Goal: Information Seeking & Learning: Learn about a topic

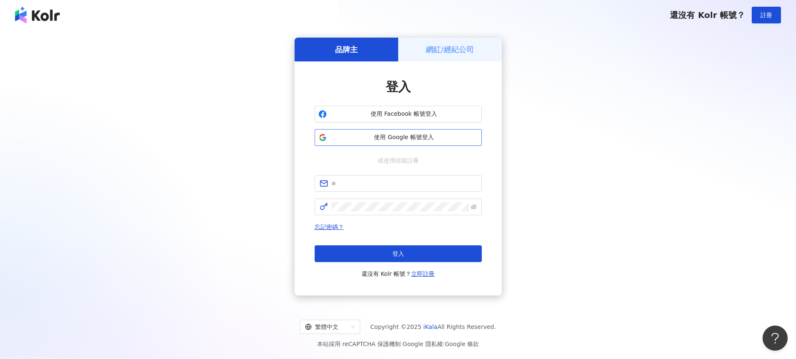
click at [399, 133] on span "使用 Google 帳號登入" at bounding box center [404, 137] width 148 height 8
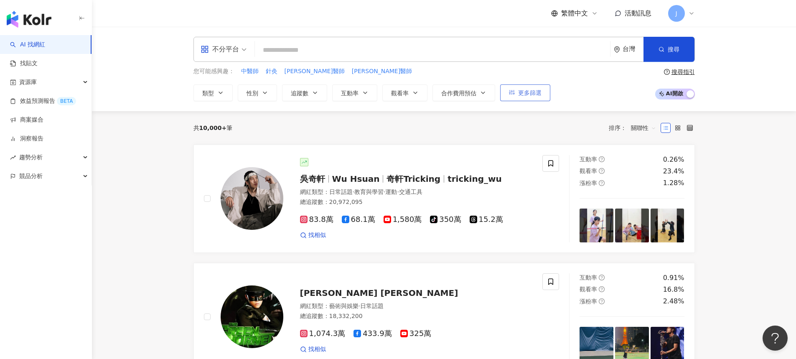
click at [513, 90] on icon "button" at bounding box center [512, 92] width 6 height 6
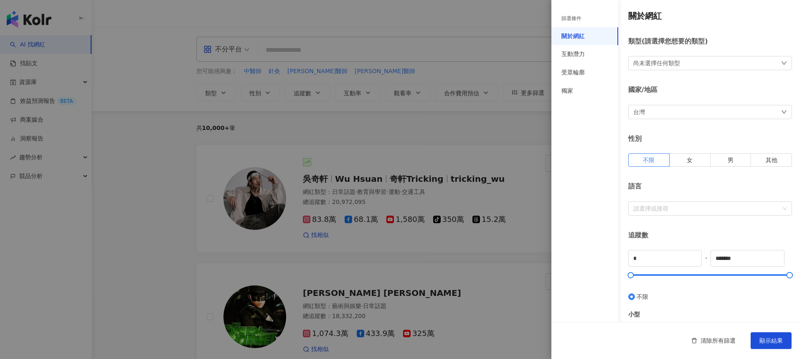
click at [513, 90] on div at bounding box center [401, 179] width 802 height 359
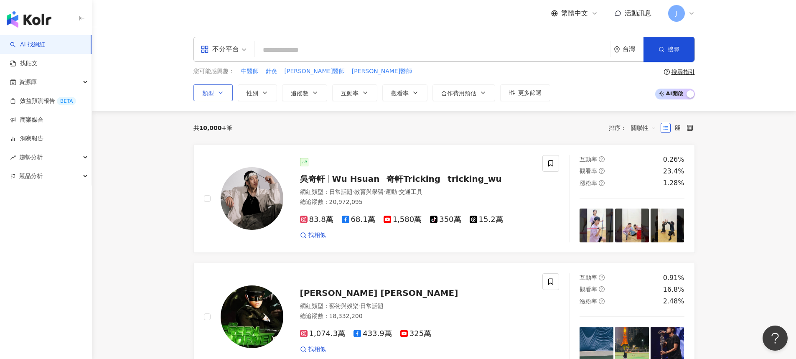
click at [215, 92] on button "類型" at bounding box center [212, 92] width 39 height 17
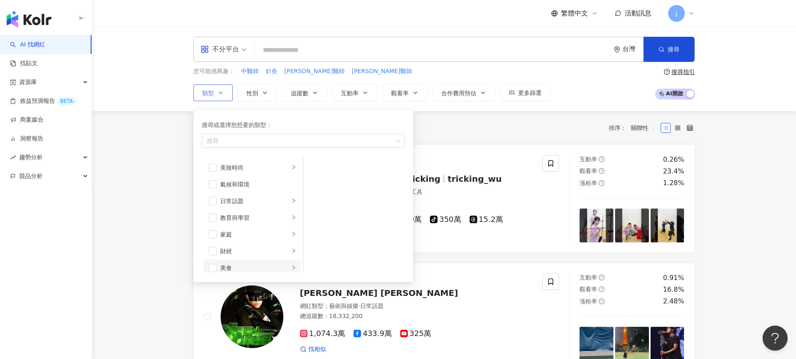
scroll to position [22, 0]
click at [234, 248] on div "財經" at bounding box center [254, 245] width 69 height 9
click at [214, 248] on span "button" at bounding box center [213, 246] width 8 height 8
click at [479, 127] on div "共 10,000+ 筆 排序： 關聯性" at bounding box center [443, 127] width 501 height 13
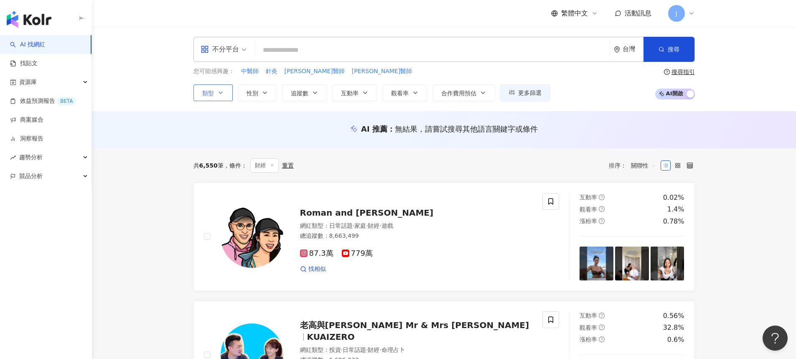
click at [215, 94] on button "類型" at bounding box center [212, 92] width 39 height 17
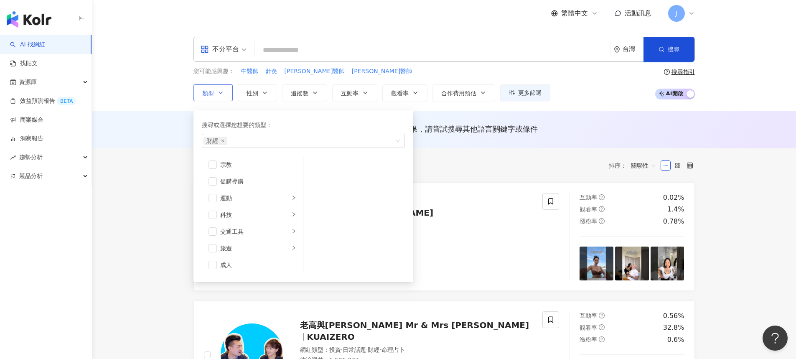
scroll to position [290, 0]
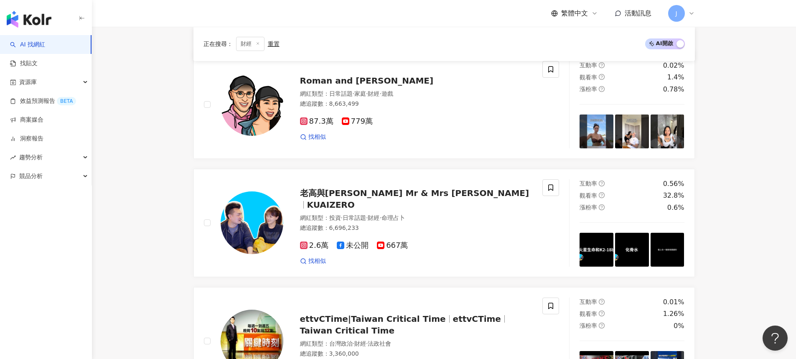
scroll to position [0, 0]
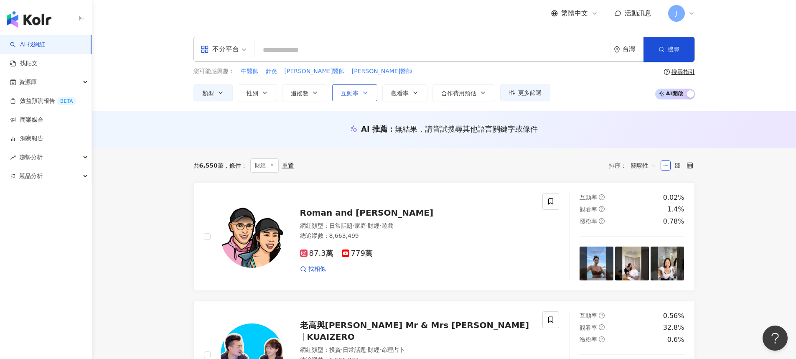
click at [352, 100] on button "互動率" at bounding box center [354, 92] width 45 height 17
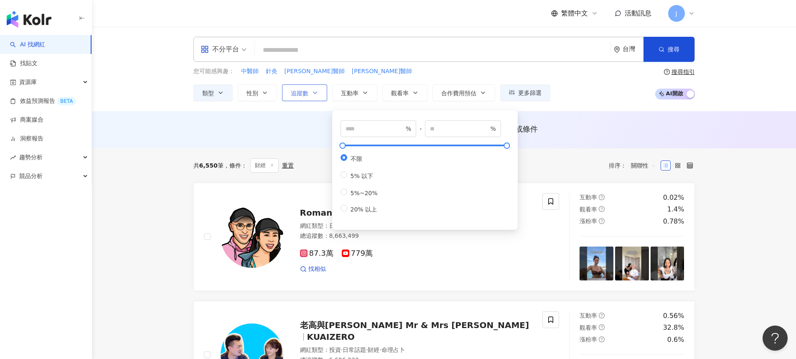
click at [309, 98] on button "追蹤數" at bounding box center [304, 92] width 45 height 17
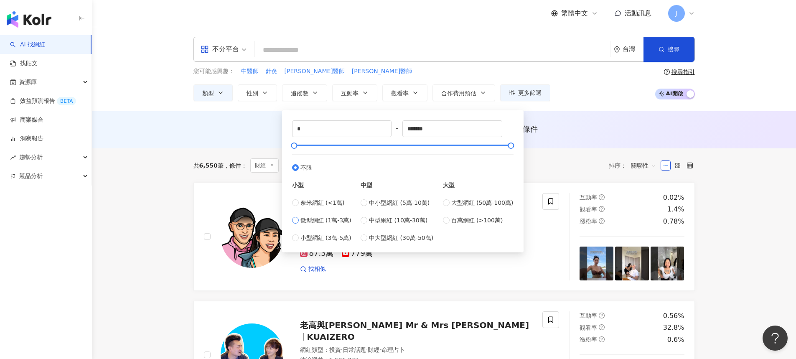
click at [336, 219] on span "微型網紅 (1萬-3萬)" at bounding box center [325, 220] width 51 height 9
type input "*****"
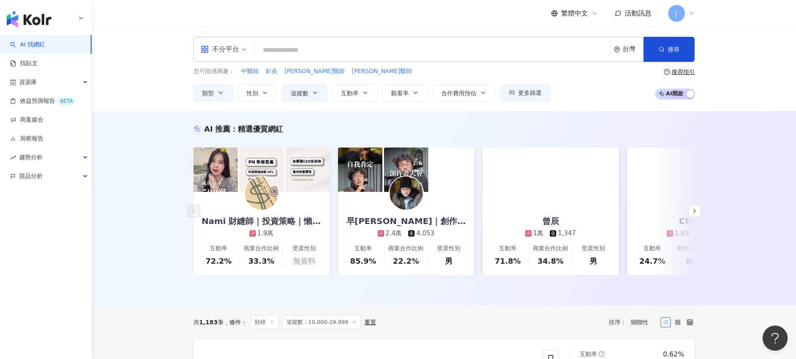
scroll to position [91, 0]
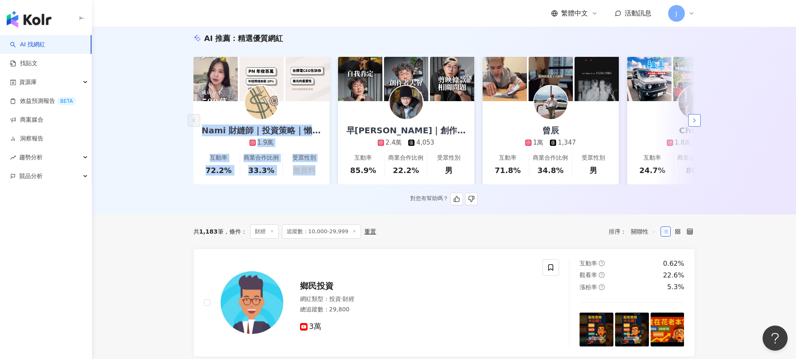
click at [694, 123] on icon "button" at bounding box center [694, 120] width 7 height 7
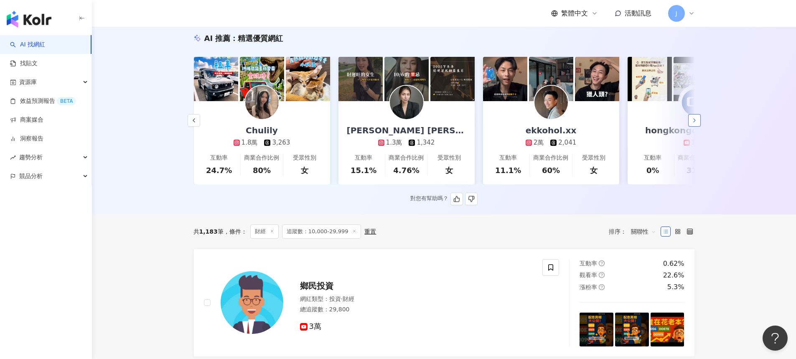
scroll to position [0, 434]
click at [694, 124] on icon "button" at bounding box center [694, 120] width 7 height 7
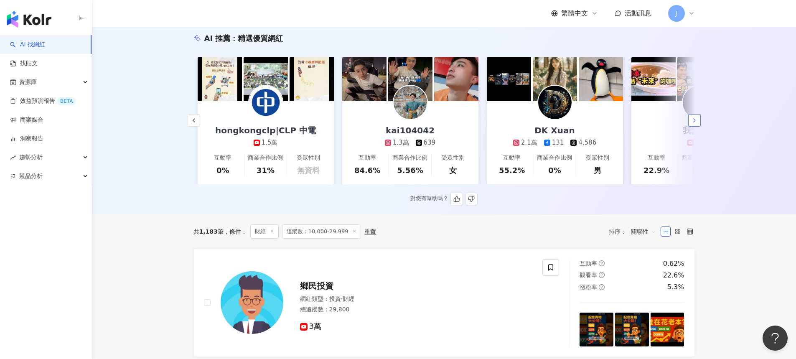
scroll to position [0, 867]
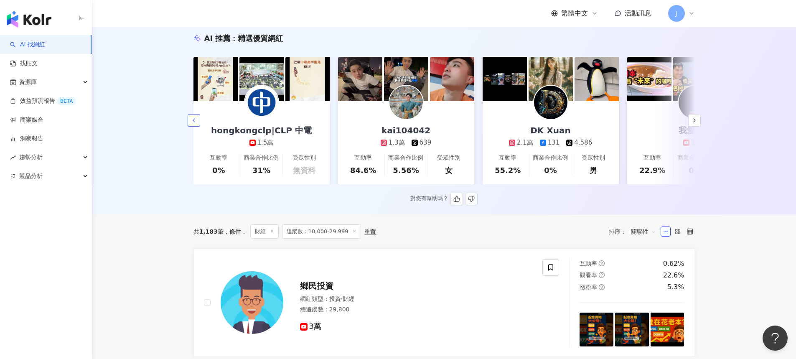
click at [198, 121] on button "button" at bounding box center [194, 120] width 13 height 13
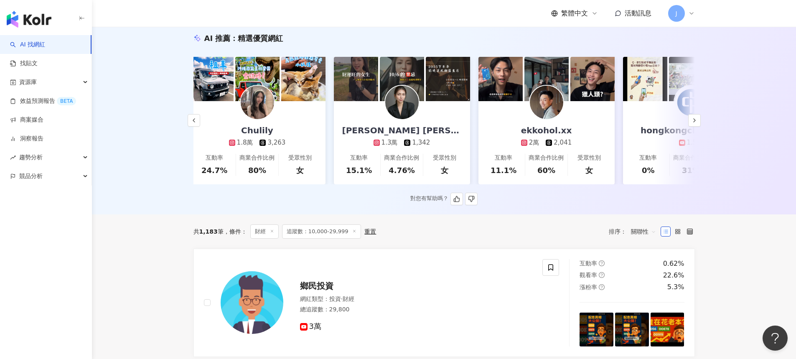
scroll to position [0, 434]
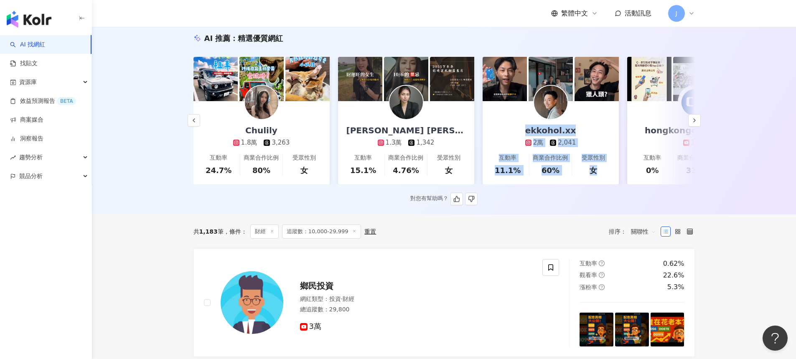
click at [687, 123] on div "hongkongclp|CLP 中電 1.5萬" at bounding box center [694, 124] width 117 height 46
click at [694, 124] on icon "button" at bounding box center [694, 120] width 7 height 7
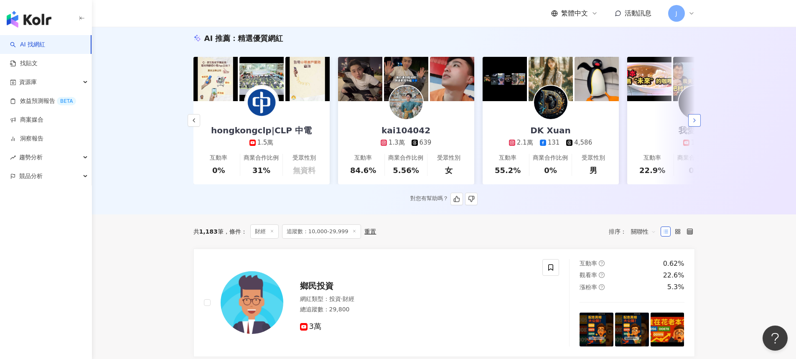
click at [694, 124] on icon "button" at bounding box center [694, 120] width 7 height 7
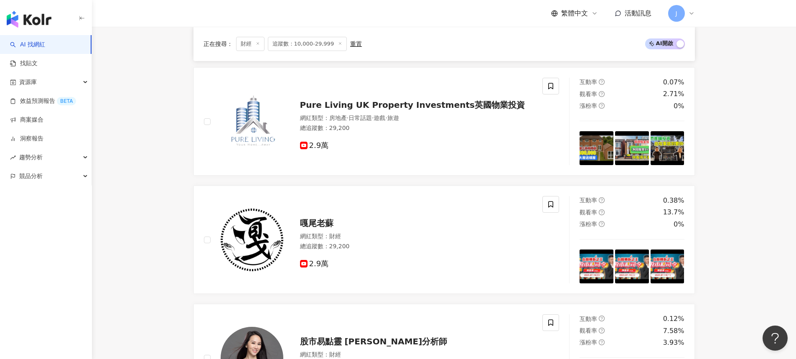
scroll to position [1586, 0]
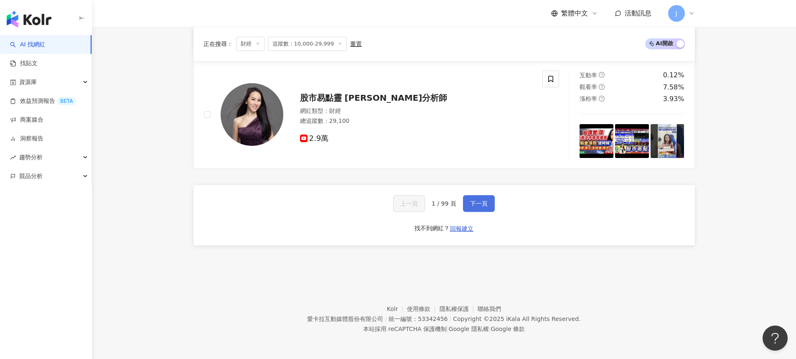
click at [473, 202] on span "下一頁" at bounding box center [479, 203] width 18 height 7
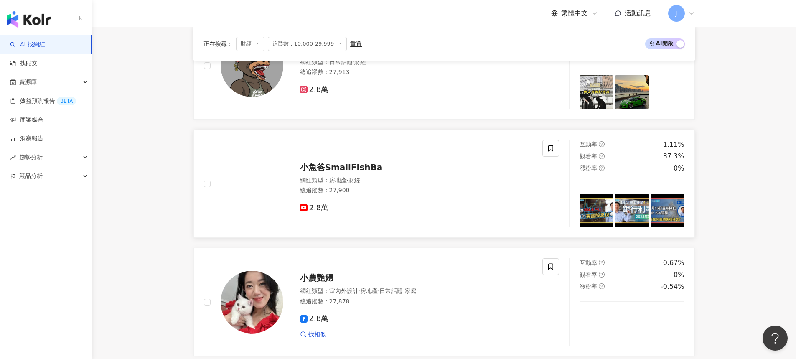
scroll to position [1172, 0]
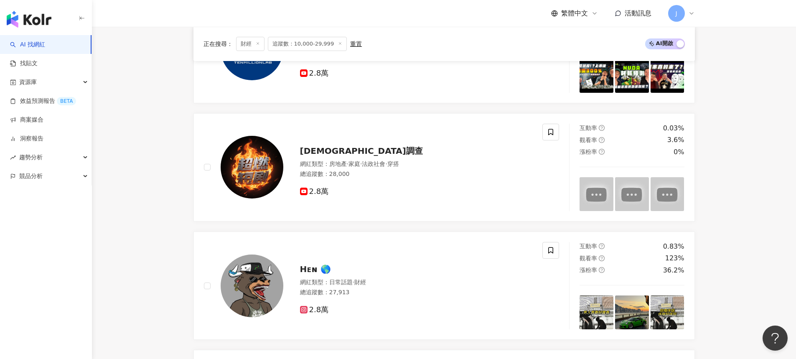
click at [308, 46] on span "追蹤數：10,000-29,999" at bounding box center [307, 44] width 79 height 14
click at [338, 44] on icon at bounding box center [340, 43] width 4 height 4
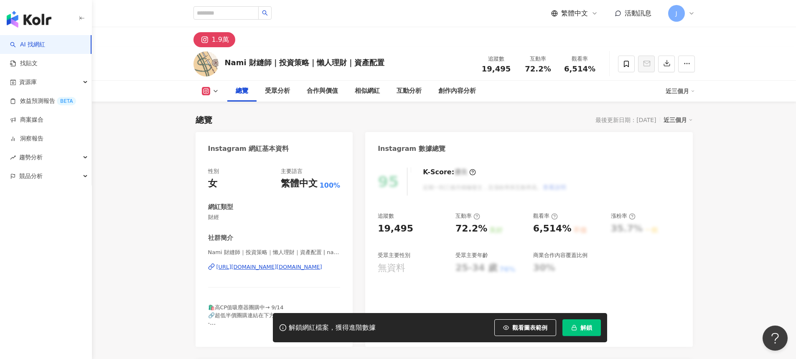
click at [201, 89] on button at bounding box center [210, 91] width 34 height 8
click at [218, 101] on button "Instagram" at bounding box center [223, 107] width 50 height 12
click at [688, 64] on icon "button" at bounding box center [687, 64] width 8 height 8
click at [276, 269] on div "https://www.instagram.com/nami_finance.tailor/" at bounding box center [269, 267] width 106 height 8
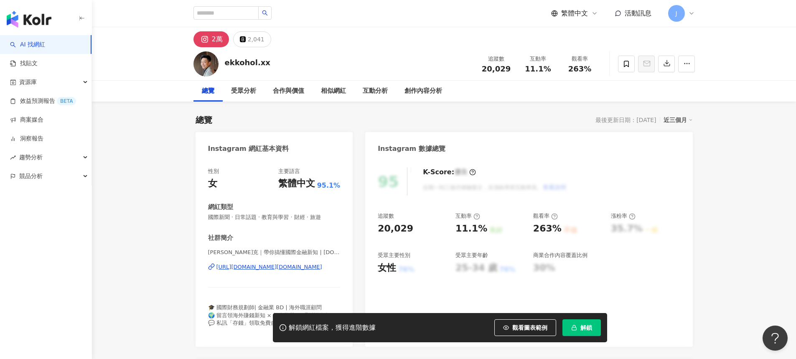
click at [259, 266] on div "[URL][DOMAIN_NAME][DOMAIN_NAME]" at bounding box center [269, 267] width 106 height 8
